Goal: Task Accomplishment & Management: Manage account settings

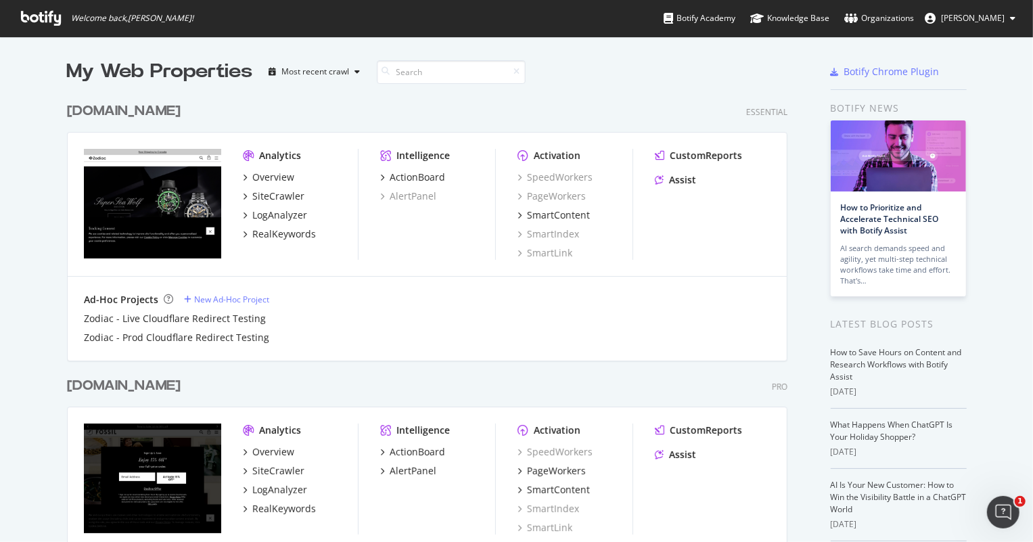
click at [996, 16] on span "[PERSON_NAME]" at bounding box center [973, 18] width 64 height 12
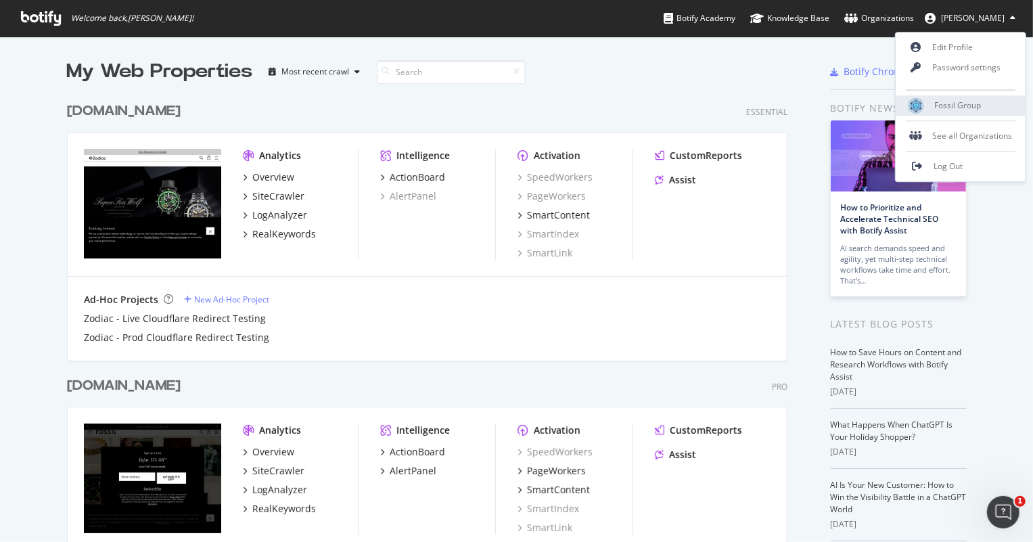
click at [961, 103] on span "Fossil Group" at bounding box center [958, 106] width 47 height 12
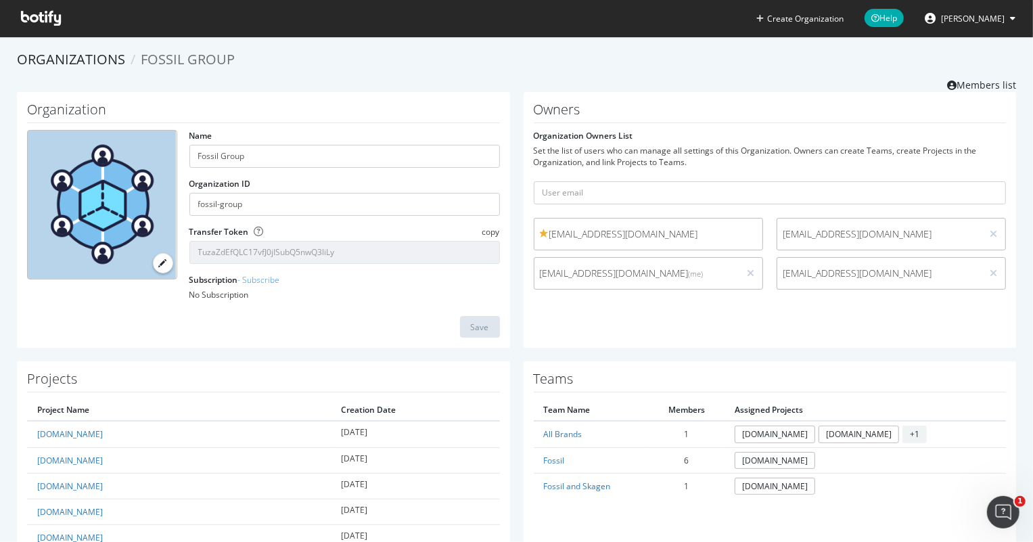
click at [639, 221] on div "[EMAIL_ADDRESS][DOMAIN_NAME]" at bounding box center [648, 234] width 229 height 32
click at [709, 233] on span "[EMAIL_ADDRESS][DOMAIN_NAME]" at bounding box center [648, 234] width 217 height 14
click at [990, 232] on icon at bounding box center [993, 233] width 7 height 9
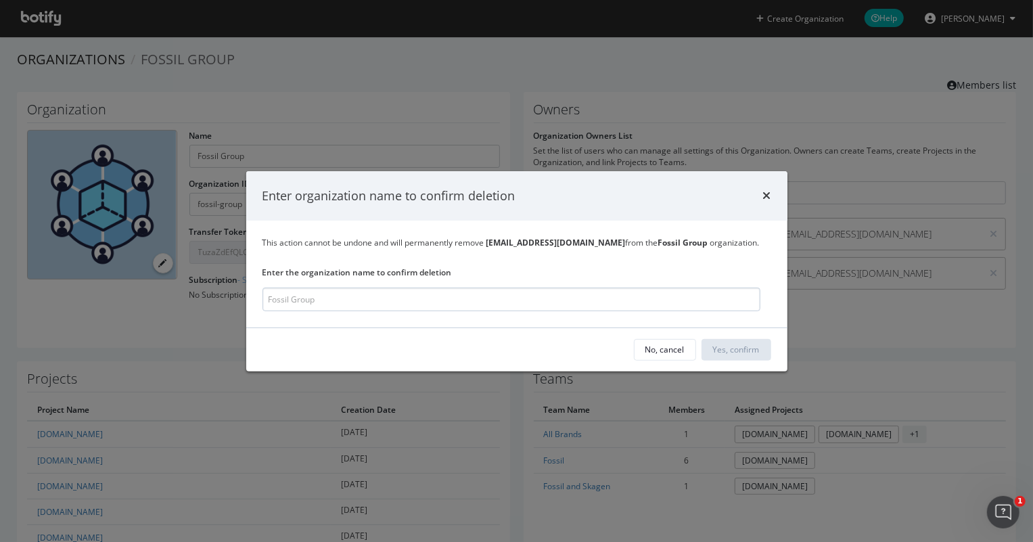
click at [472, 297] on input "modal" at bounding box center [512, 300] width 498 height 24
click at [381, 304] on input "modal" at bounding box center [512, 300] width 498 height 24
type input "Fossil Group"
click at [728, 350] on div "Yes, confirm" at bounding box center [737, 350] width 47 height 12
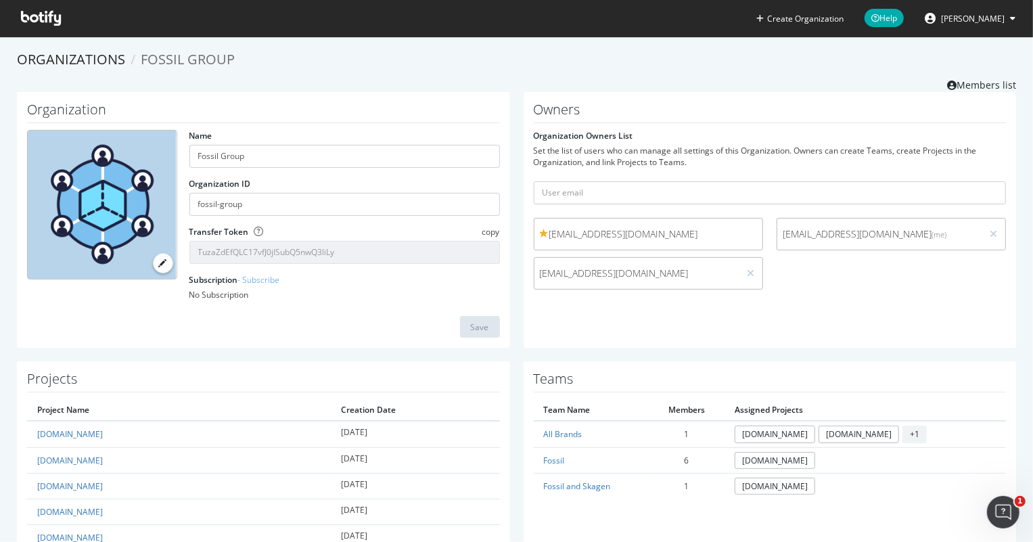
click at [747, 233] on span "[EMAIL_ADDRESS][DOMAIN_NAME]" at bounding box center [648, 234] width 217 height 14
click at [581, 235] on span "[EMAIL_ADDRESS][DOMAIN_NAME]" at bounding box center [648, 234] width 217 height 14
click at [540, 232] on span at bounding box center [544, 233] width 9 height 9
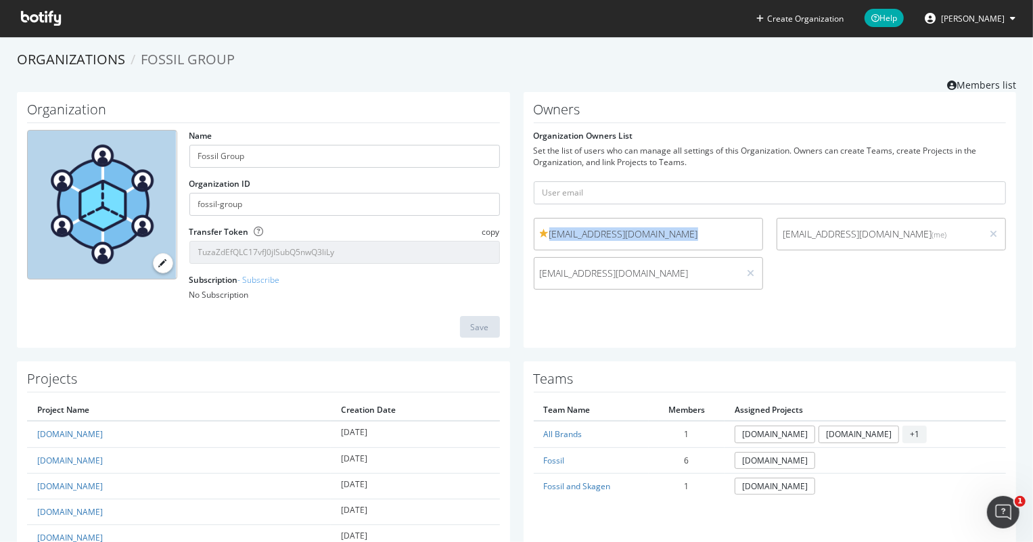
click at [608, 231] on span "[EMAIL_ADDRESS][DOMAIN_NAME]" at bounding box center [648, 234] width 217 height 14
click at [623, 189] on input "text" at bounding box center [770, 192] width 473 height 23
type input "[EMAIL_ADDRESS][DOMAIN_NAME]"
click at [983, 181] on button "submit" at bounding box center [994, 192] width 23 height 23
click at [71, 66] on link "Organizations" at bounding box center [71, 59] width 108 height 18
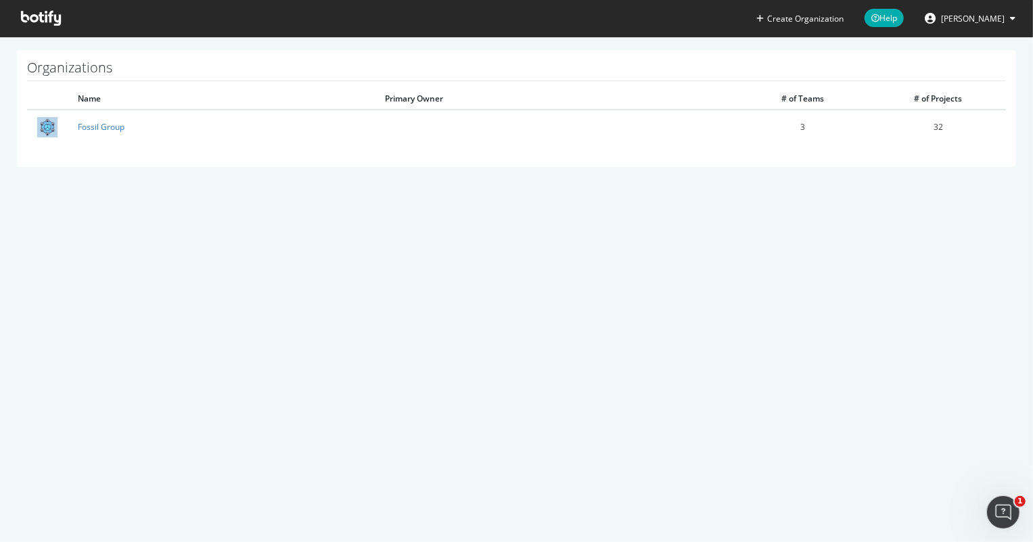
click at [53, 18] on icon at bounding box center [41, 18] width 40 height 15
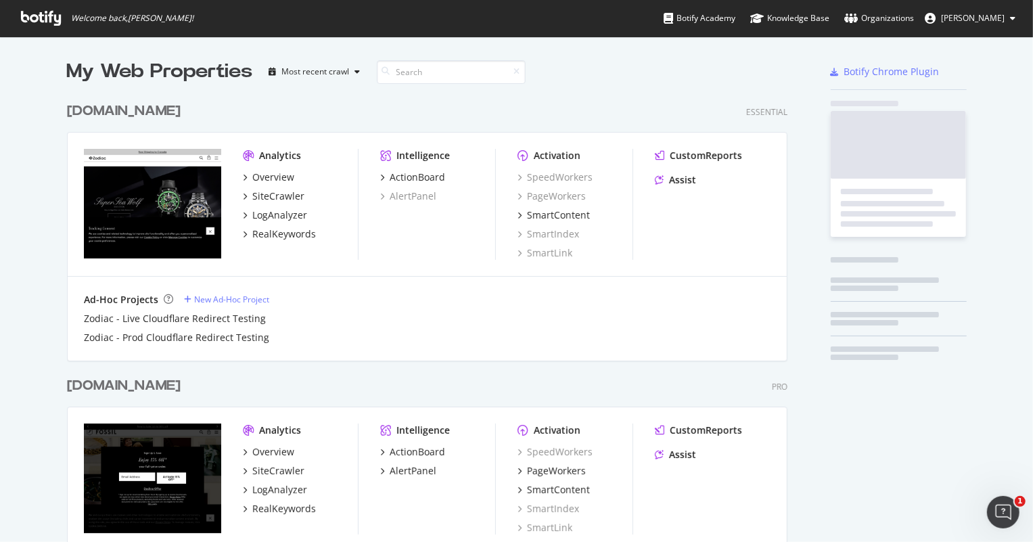
scroll to position [533, 1015]
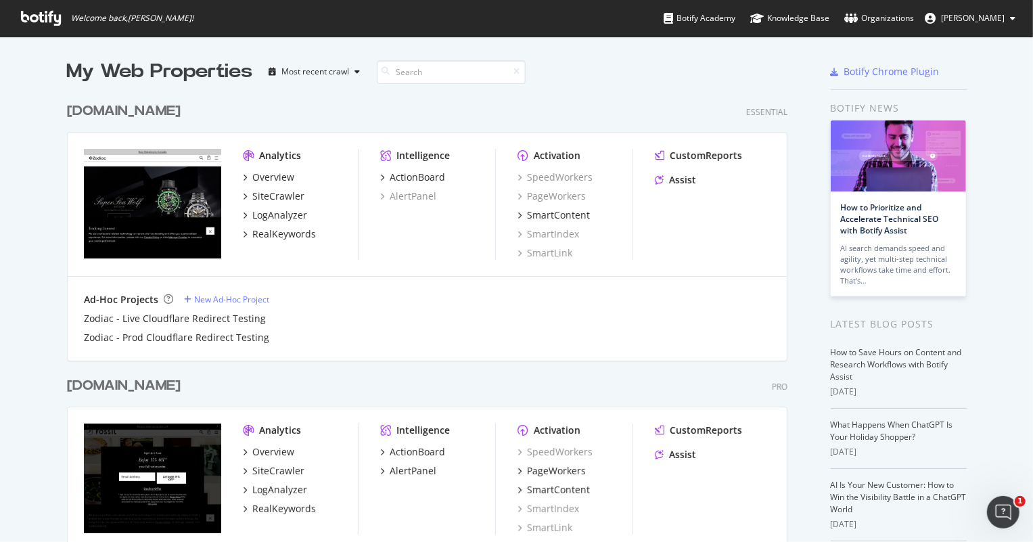
click at [115, 386] on div "[DOMAIN_NAME]" at bounding box center [124, 386] width 114 height 20
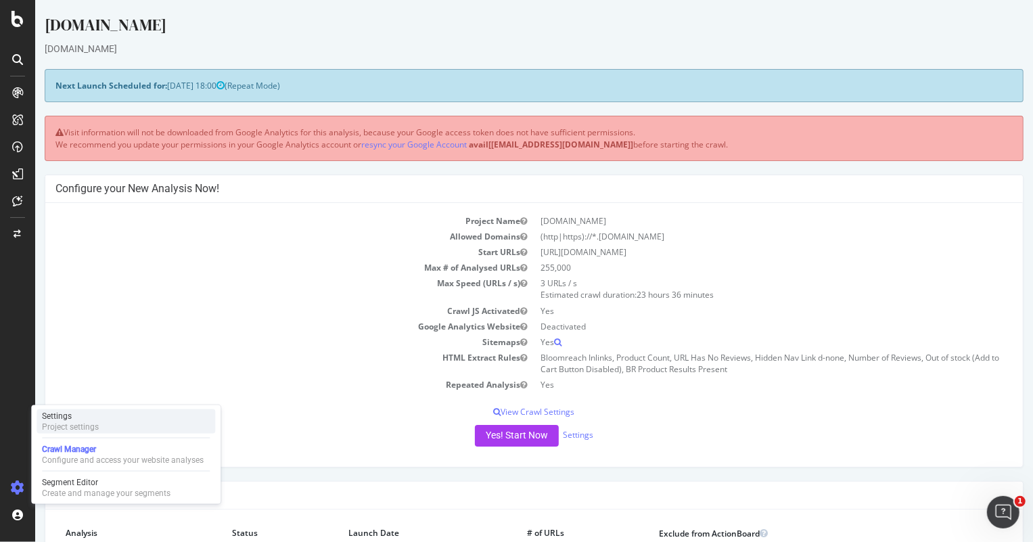
click at [76, 428] on div "Project settings" at bounding box center [70, 427] width 57 height 11
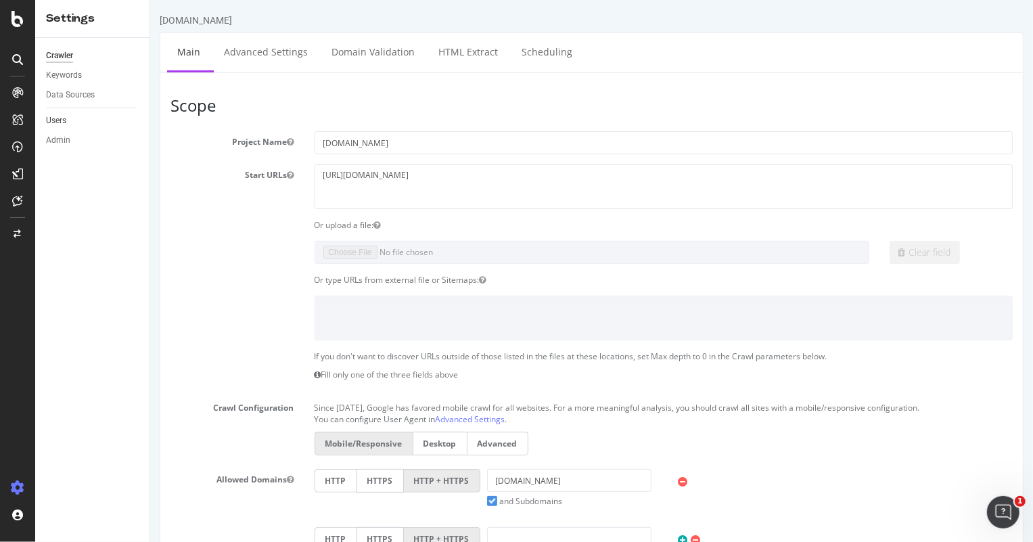
click at [74, 122] on link "Users" at bounding box center [93, 121] width 94 height 14
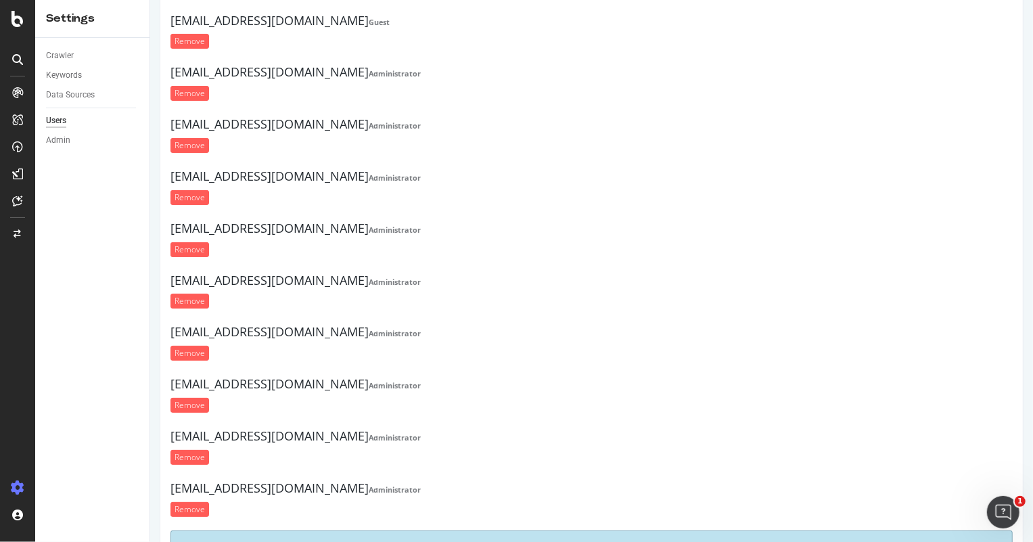
scroll to position [196, 0]
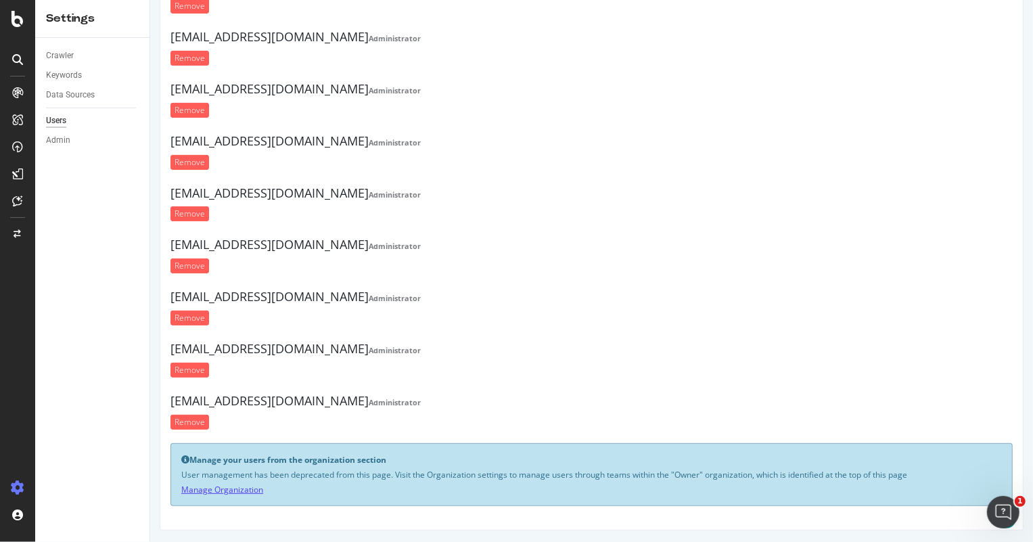
click at [229, 487] on link "Manage Organization" at bounding box center [222, 490] width 82 height 12
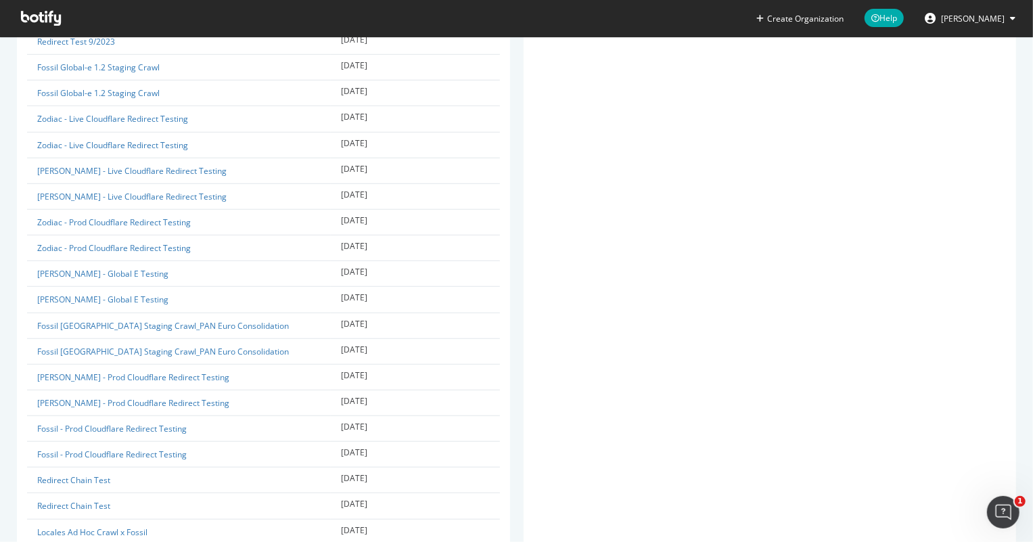
scroll to position [767, 0]
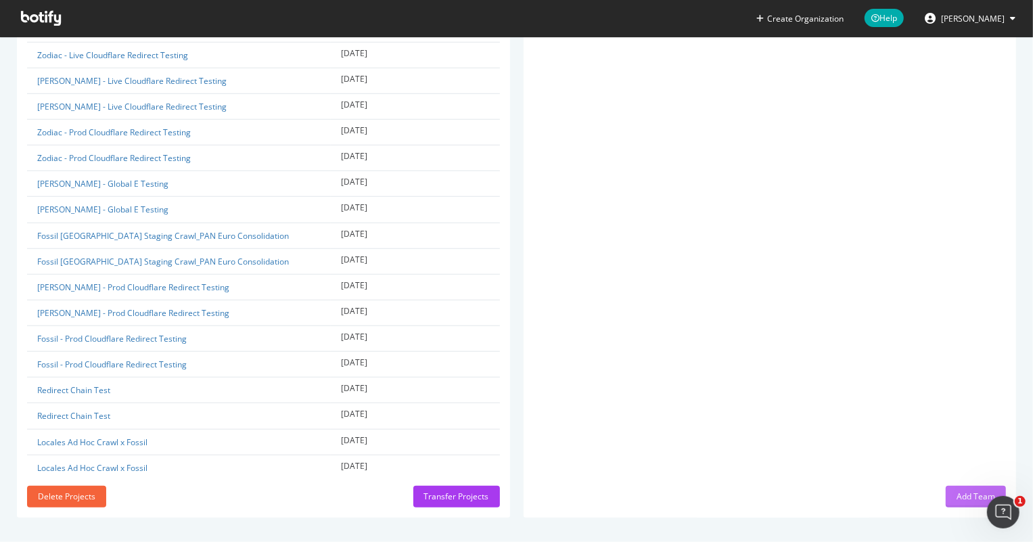
click at [964, 491] on div "Add Team" at bounding box center [976, 497] width 39 height 12
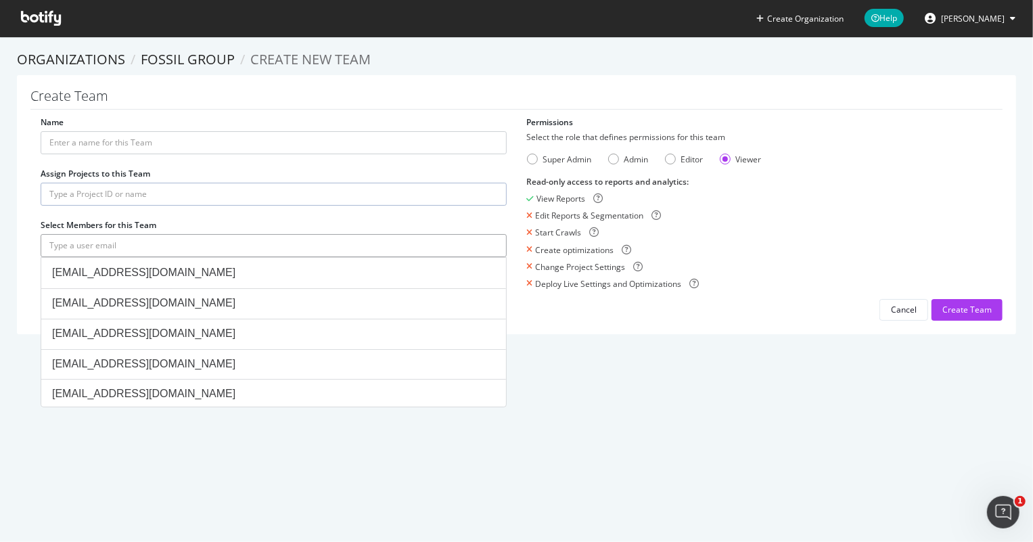
click at [184, 236] on input "text" at bounding box center [274, 245] width 466 height 23
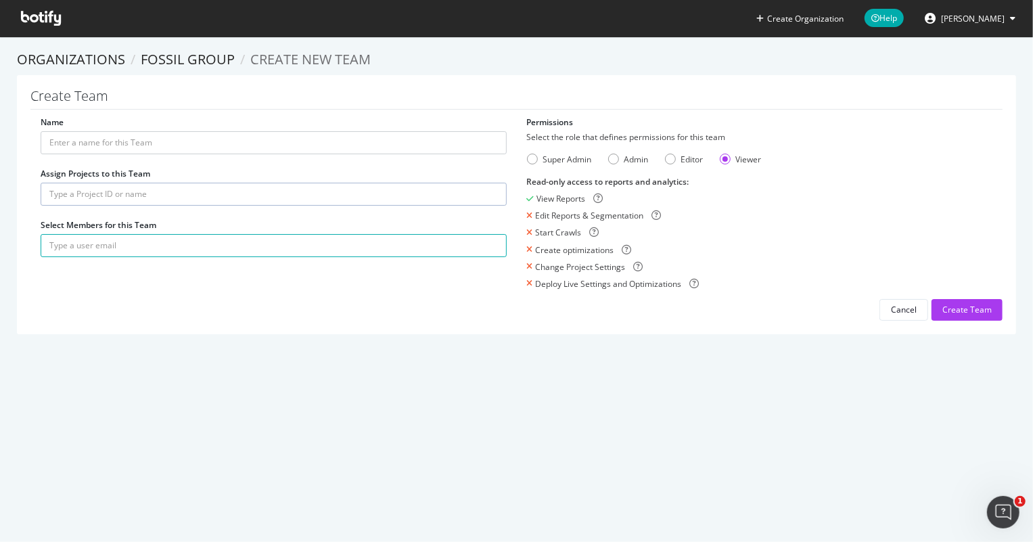
click at [627, 353] on section "Organizations Fossil Group Create new Team Create Team Name Assign Projects to …" at bounding box center [516, 199] width 1033 height 325
click at [185, 60] on link "Fossil Group" at bounding box center [188, 59] width 94 height 18
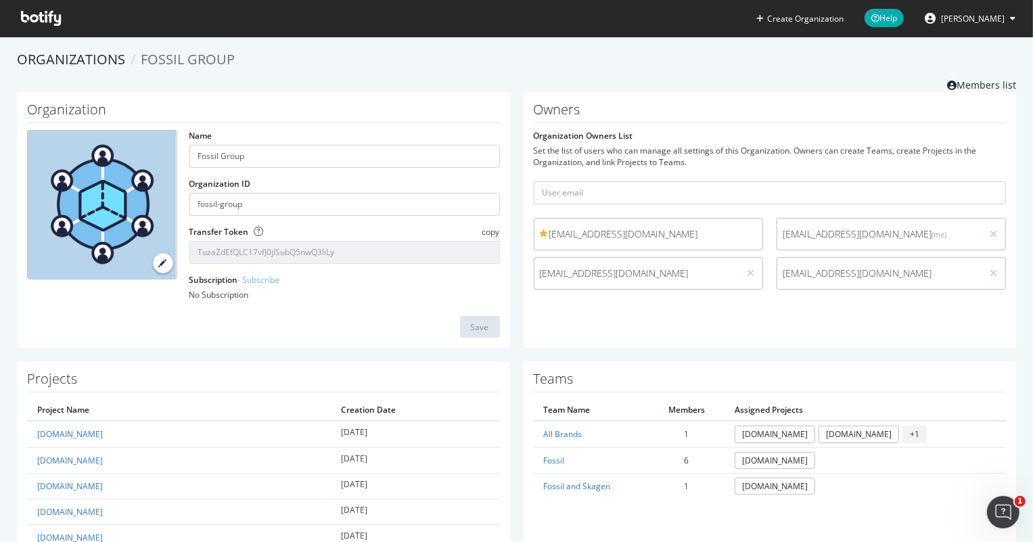
click at [681, 229] on span "[EMAIL_ADDRESS][DOMAIN_NAME]" at bounding box center [648, 234] width 217 height 14
click at [978, 86] on link "Members list" at bounding box center [982, 83] width 69 height 17
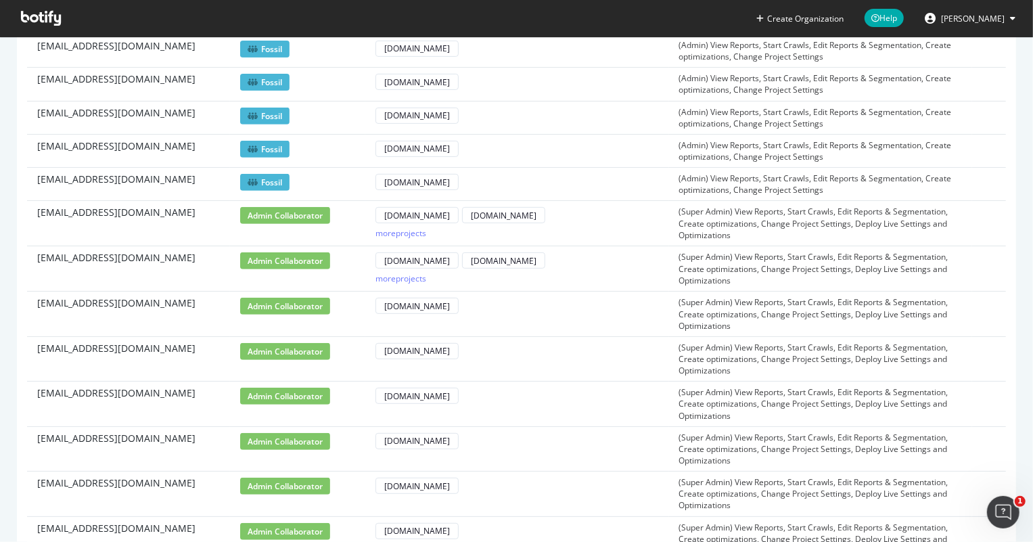
scroll to position [541, 0]
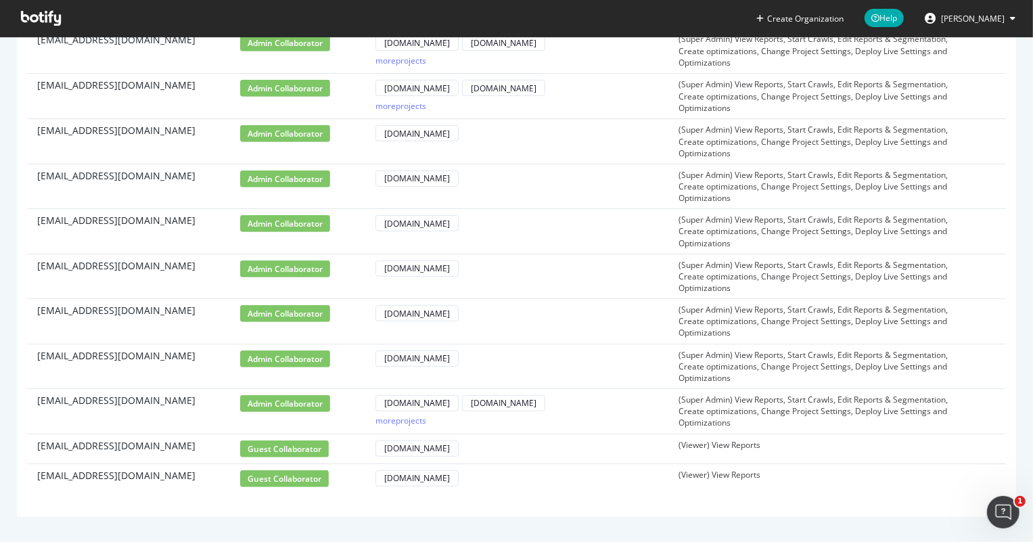
click at [262, 445] on span "guest collaborator" at bounding box center [284, 449] width 89 height 17
click at [271, 445] on span "guest collaborator" at bounding box center [284, 449] width 89 height 17
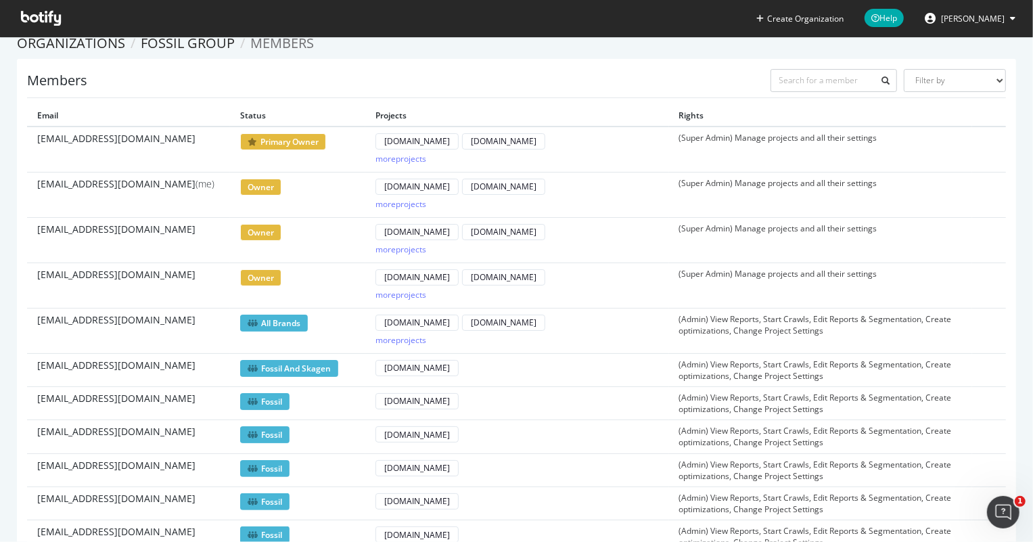
scroll to position [0, 0]
